Goal: Browse casually

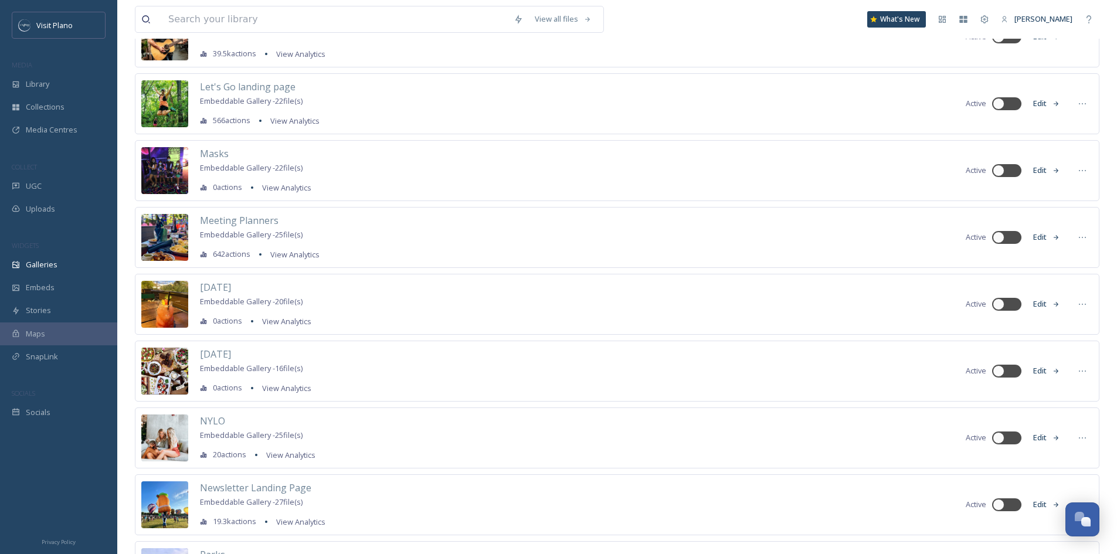
scroll to position [2288, 0]
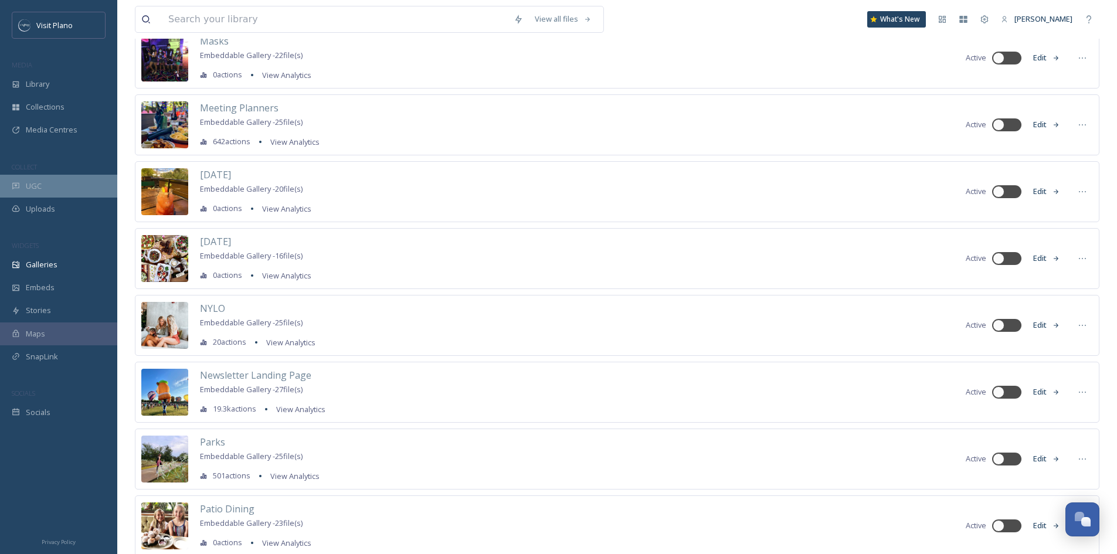
click at [38, 182] on span "UGC" at bounding box center [34, 186] width 16 height 11
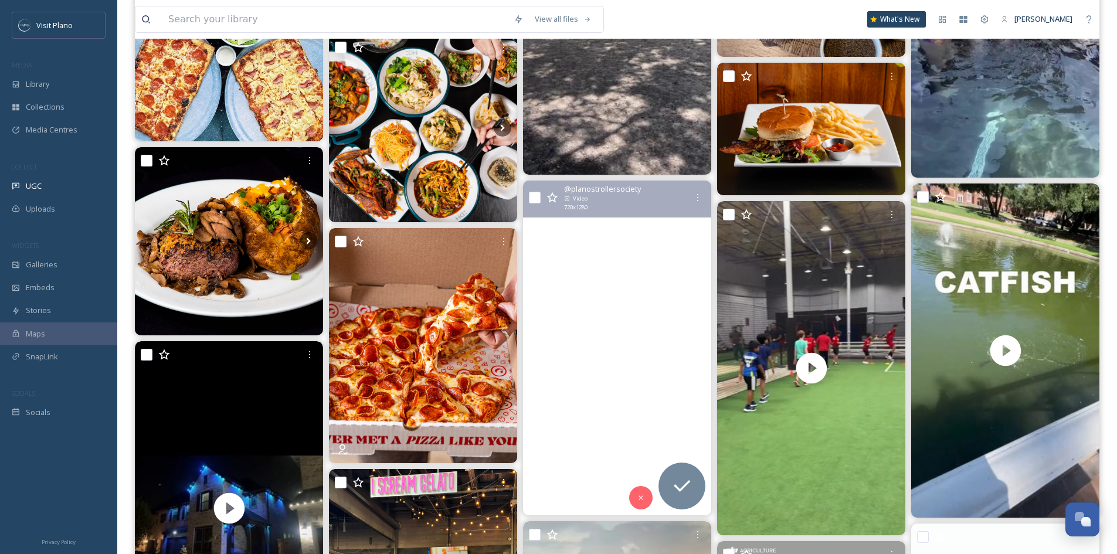
scroll to position [2756, 0]
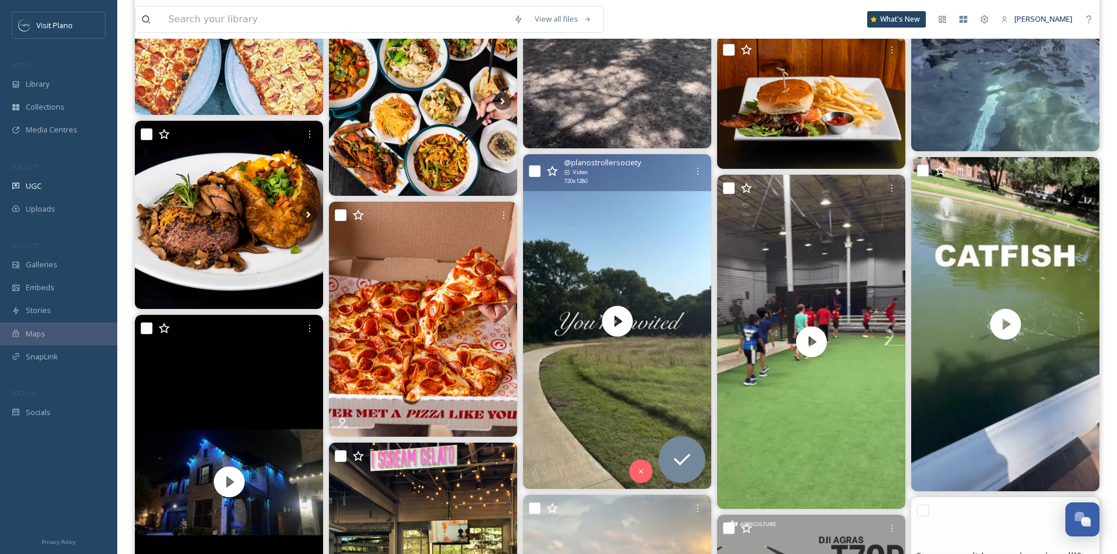
click at [630, 159] on span "@ planostrollersociety" at bounding box center [602, 162] width 77 height 11
